Goal: Task Accomplishment & Management: Use online tool/utility

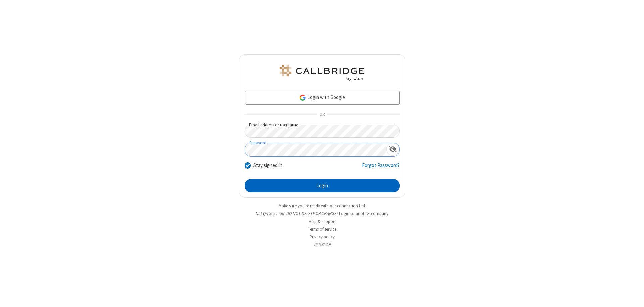
click at [322, 186] on button "Login" at bounding box center [322, 185] width 155 height 13
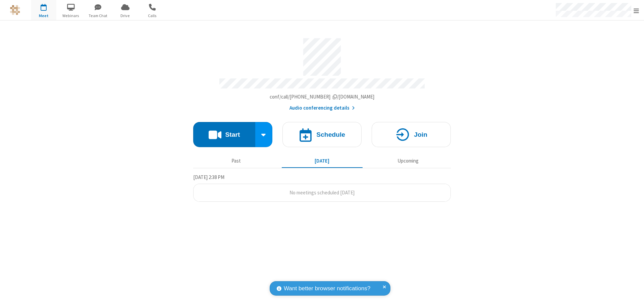
click at [224, 132] on button "Start" at bounding box center [224, 134] width 62 height 25
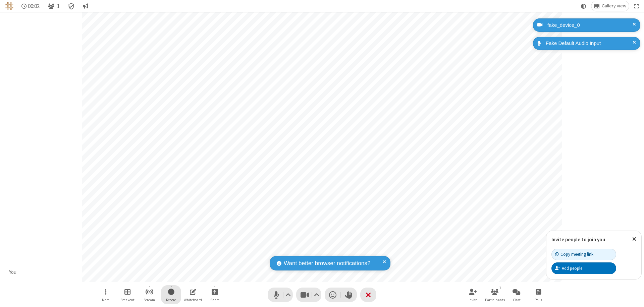
click at [171, 295] on span "Start recording" at bounding box center [171, 292] width 6 height 8
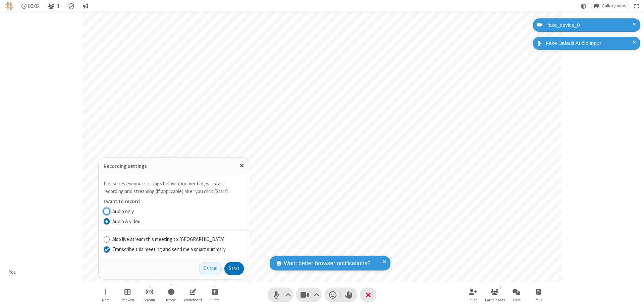
click at [106, 249] on input "Transcribe this meeting and send me a smart summary" at bounding box center [107, 249] width 6 height 7
click at [234, 269] on button "Start" at bounding box center [234, 268] width 19 height 13
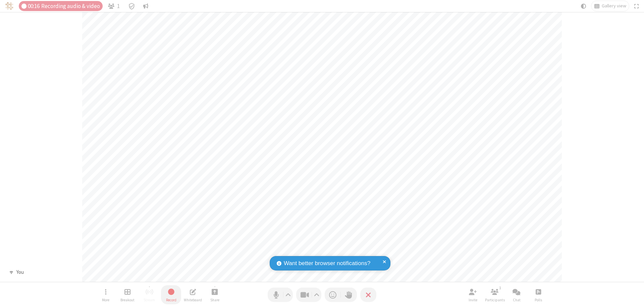
click at [171, 295] on span "Stop recording" at bounding box center [171, 292] width 8 height 8
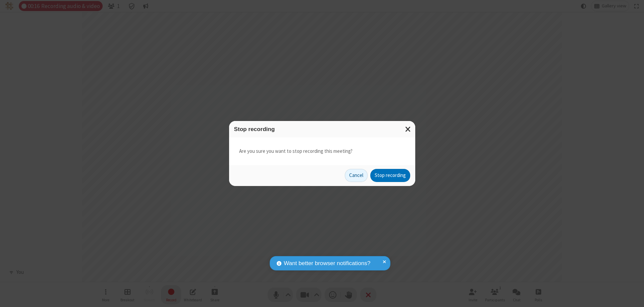
click at [390, 176] on button "Stop recording" at bounding box center [390, 175] width 40 height 13
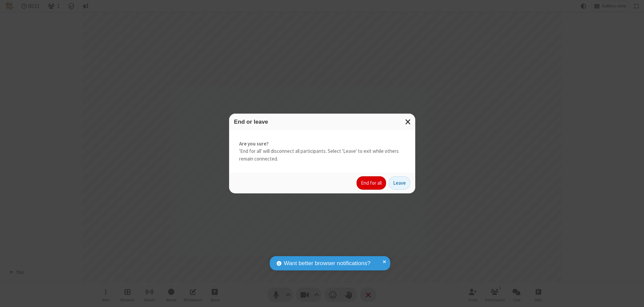
click at [372, 183] on button "End for all" at bounding box center [372, 183] width 30 height 13
